Goal: Task Accomplishment & Management: Use online tool/utility

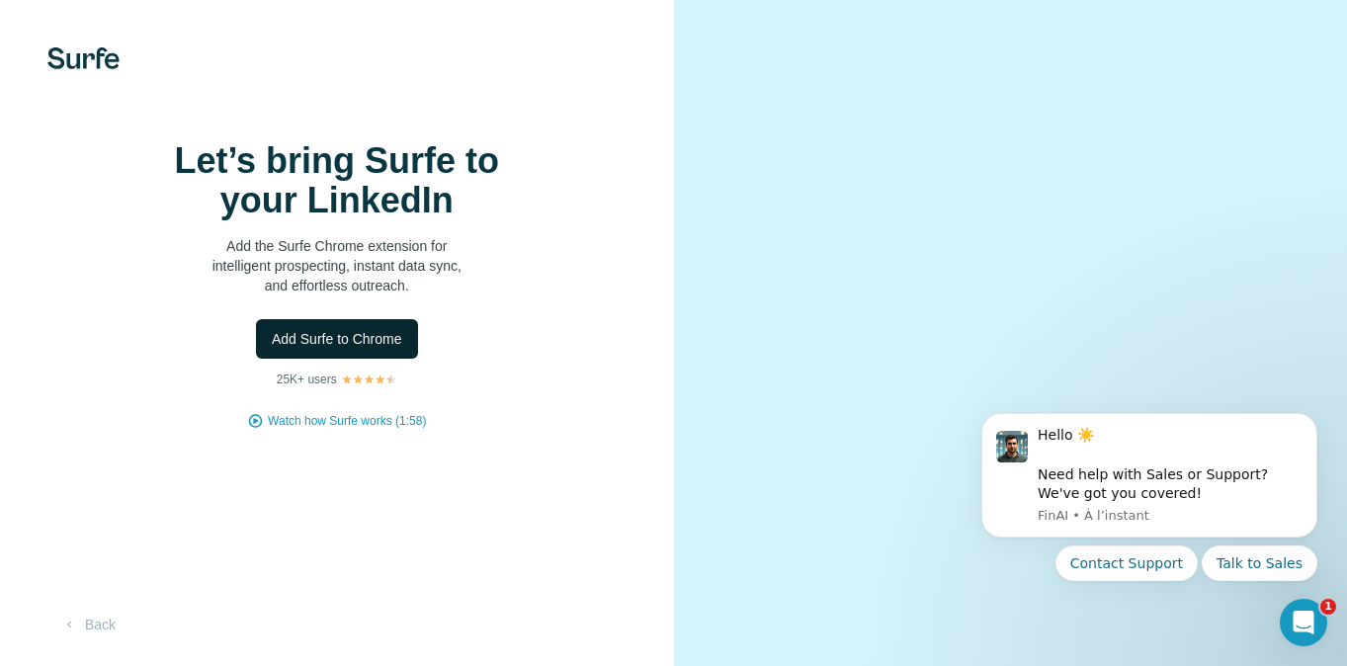
click at [399, 349] on span "Add Surfe to Chrome" at bounding box center [337, 339] width 130 height 20
